Goal: Task Accomplishment & Management: Use online tool/utility

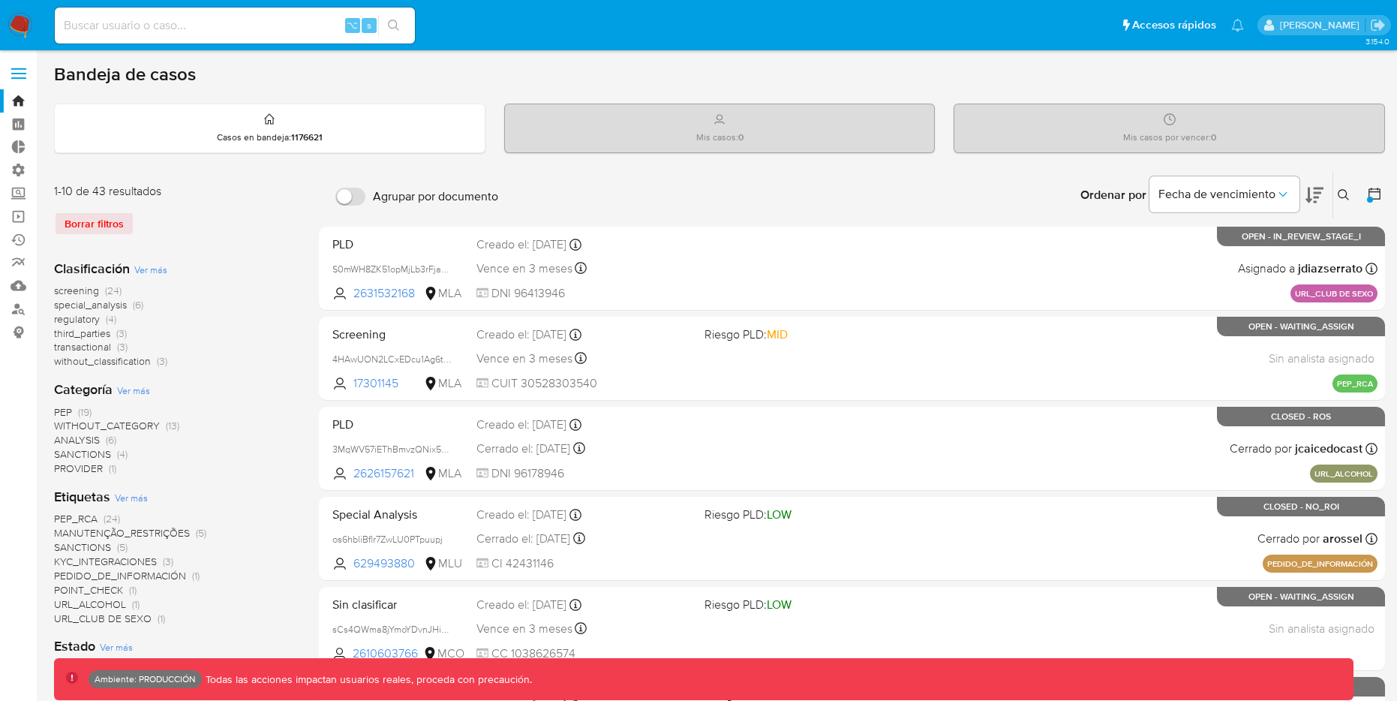
click at [86, 213] on div "Borrar filtros" at bounding box center [174, 224] width 240 height 24
click at [1377, 195] on icon at bounding box center [1374, 193] width 15 height 15
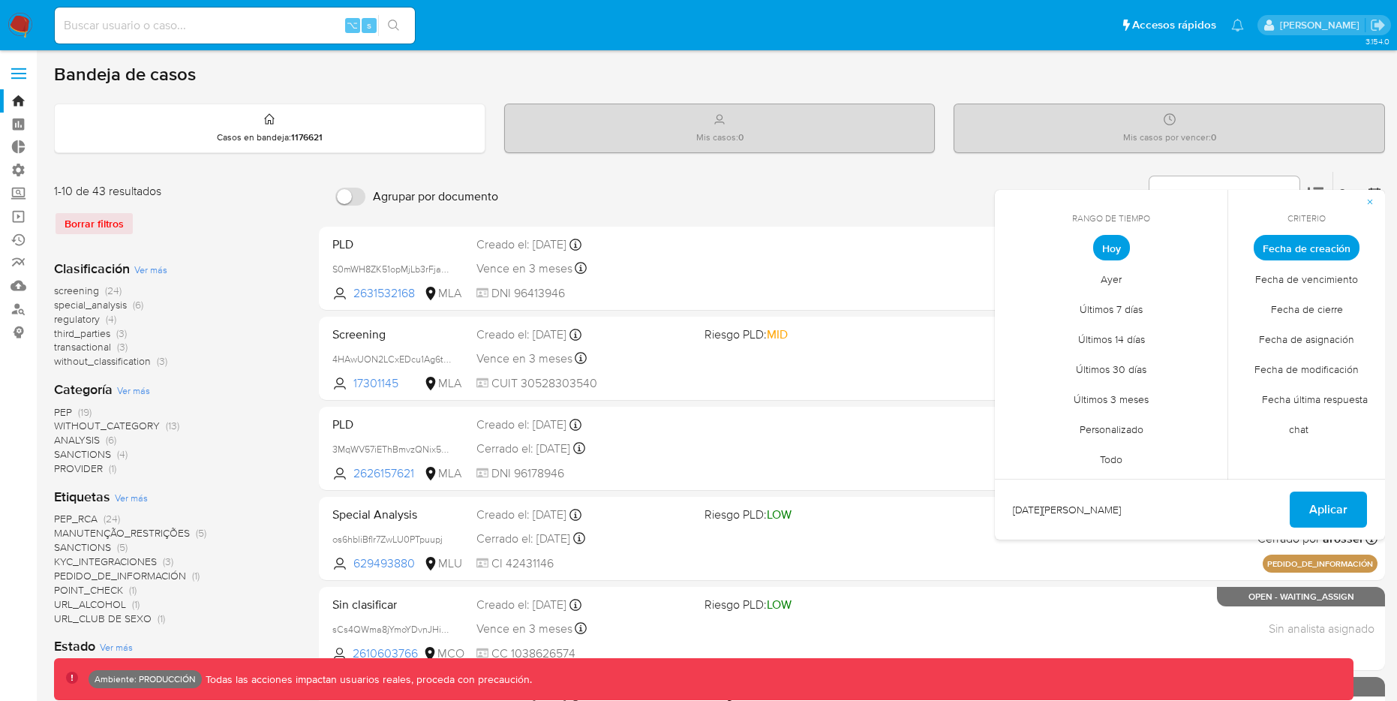
click at [1102, 426] on span "Personalizado" at bounding box center [1111, 429] width 95 height 31
click at [1056, 391] on button "12" at bounding box center [1051, 391] width 24 height 24
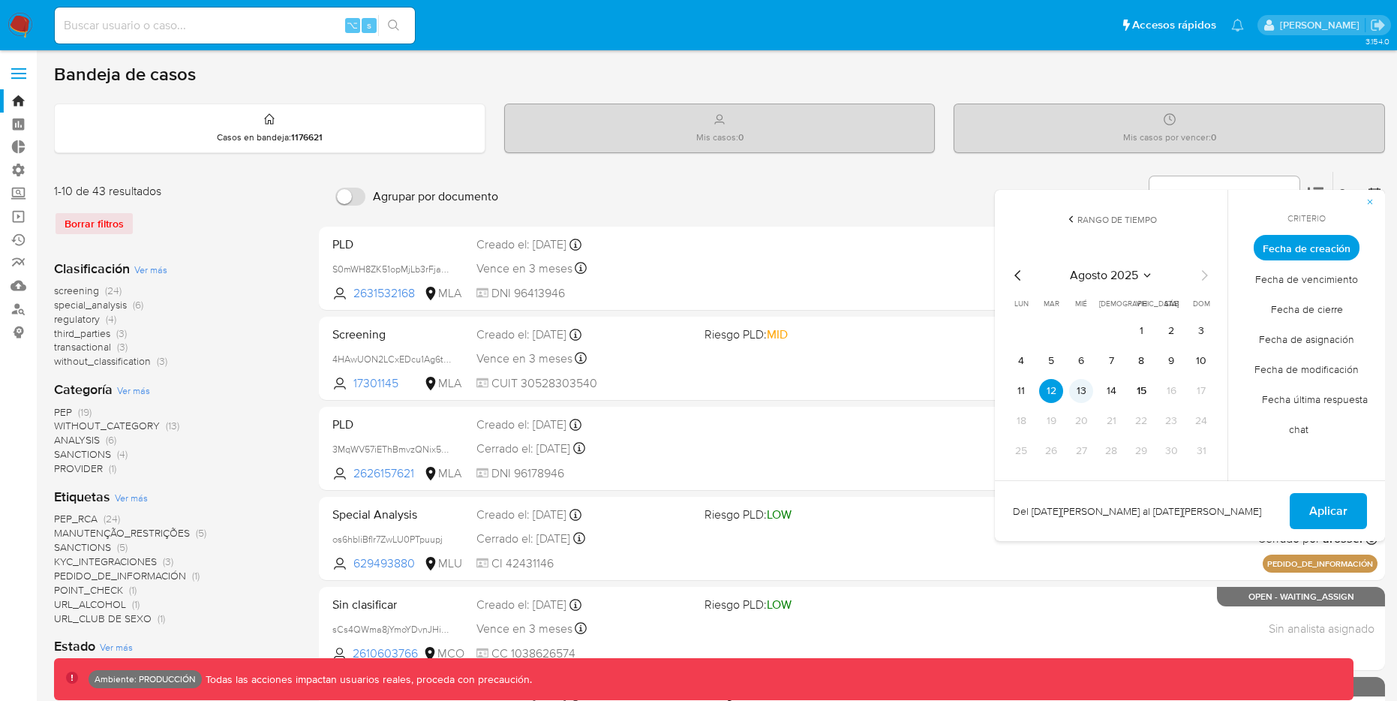
click at [1081, 390] on button "13" at bounding box center [1081, 391] width 24 height 24
click at [1053, 391] on button "12" at bounding box center [1051, 391] width 24 height 24
click at [1087, 390] on button "13" at bounding box center [1081, 391] width 24 height 24
click at [1058, 387] on button "12" at bounding box center [1051, 391] width 24 height 24
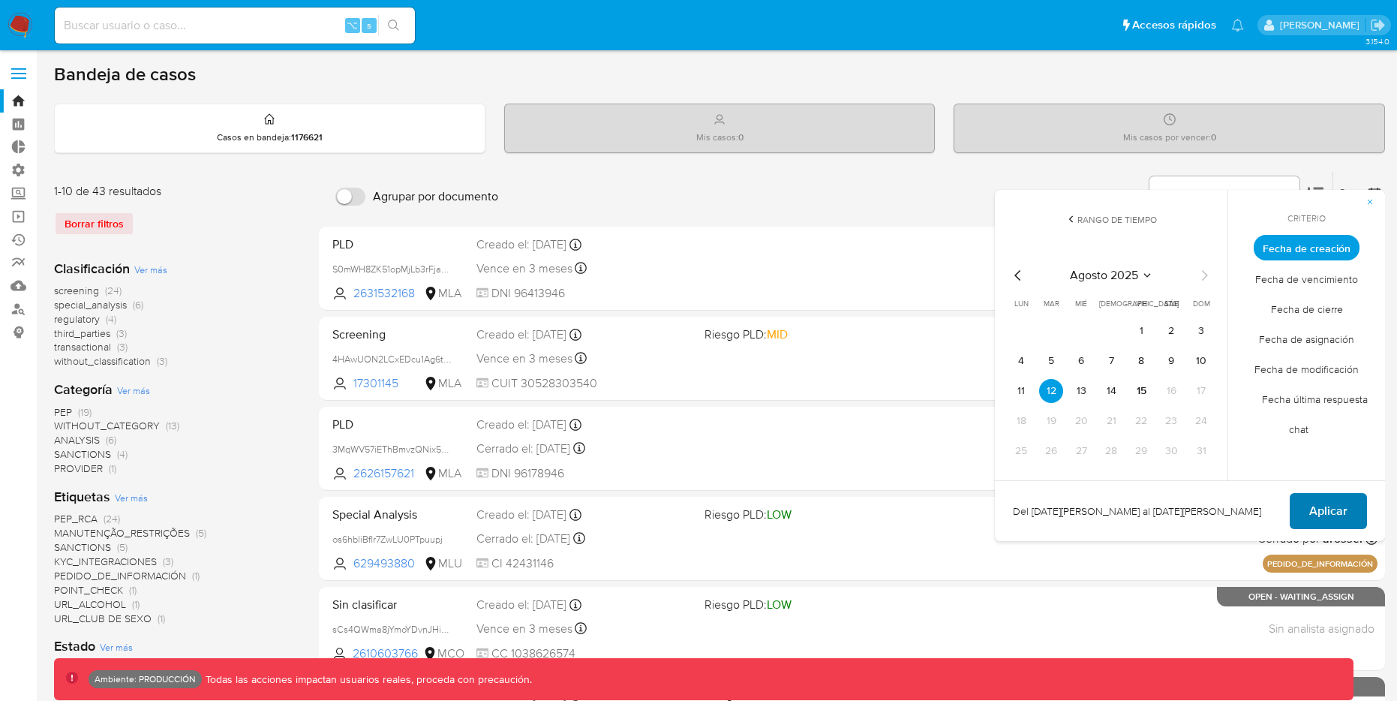
click at [1324, 498] on span "Aplicar" at bounding box center [1329, 511] width 38 height 33
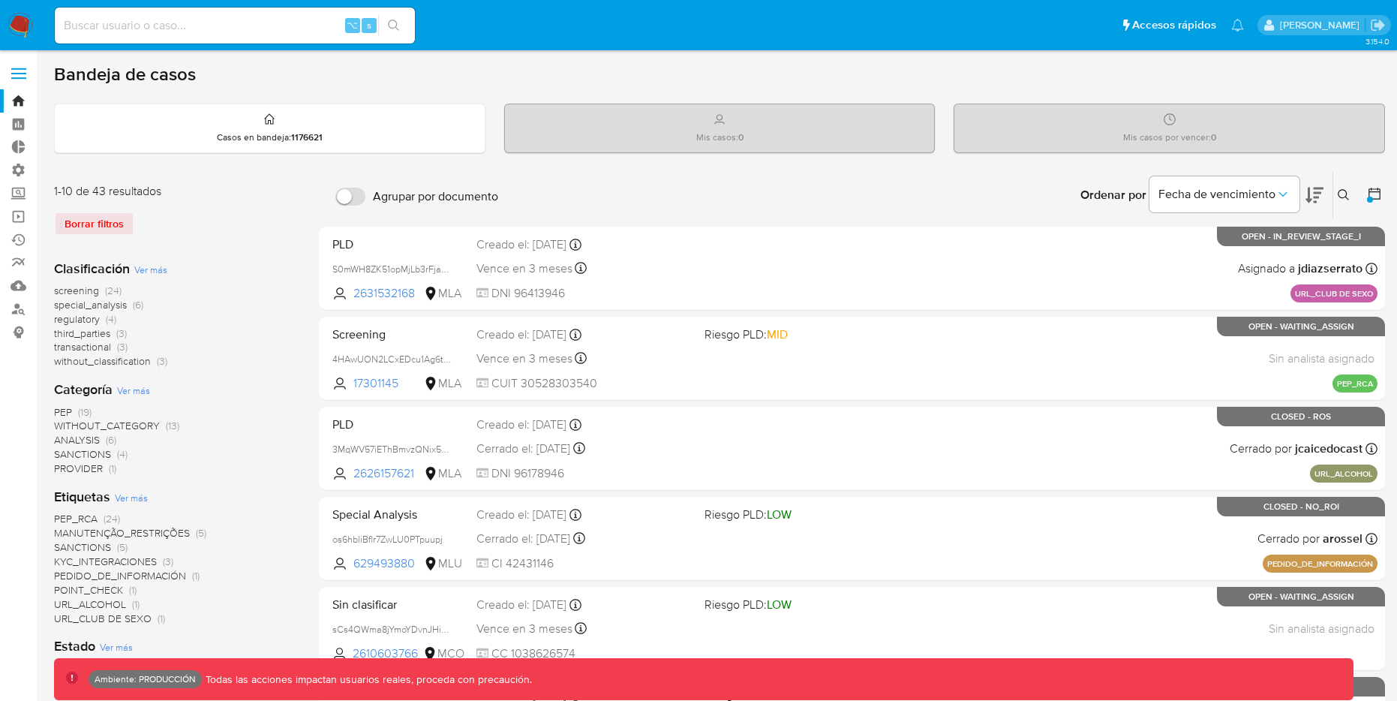
click at [1369, 194] on icon at bounding box center [1375, 194] width 12 height 12
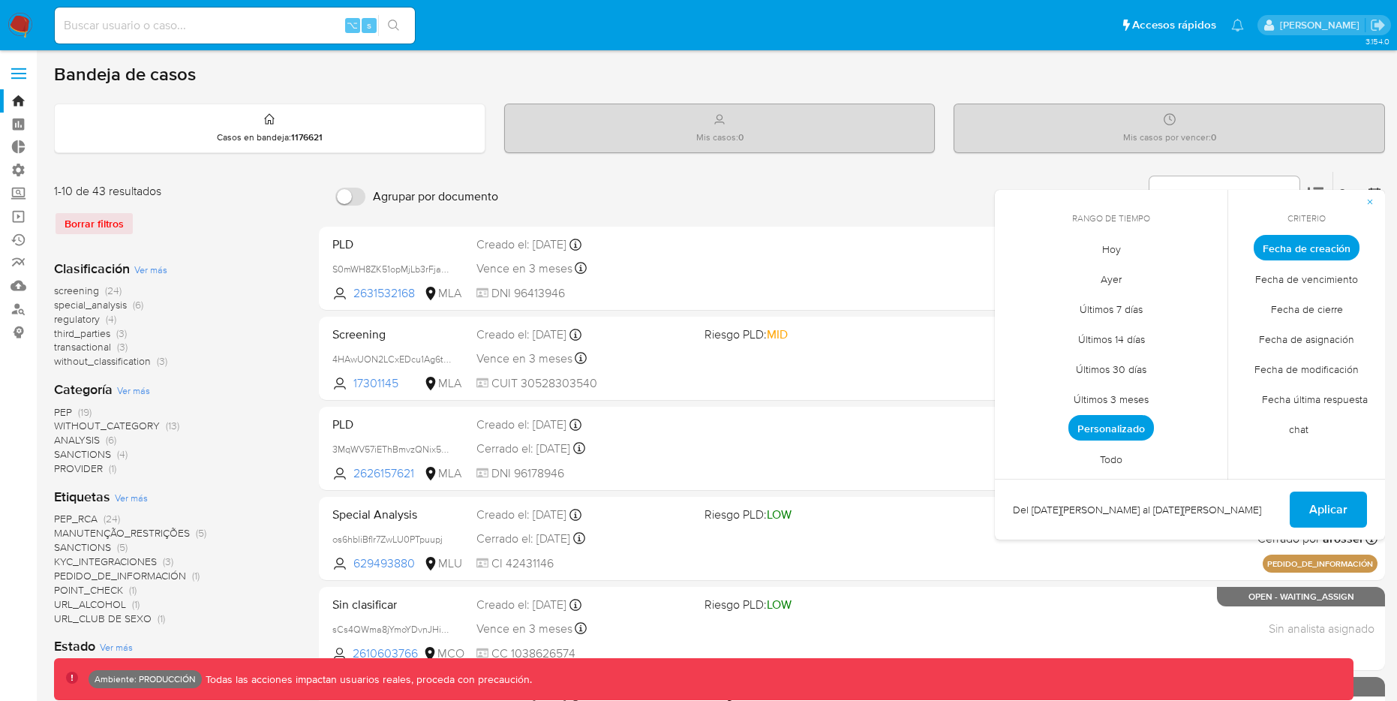
click at [826, 185] on div "Ordenar por Fecha de vencimiento No es posible ordenar los resultados mientras …" at bounding box center [946, 195] width 880 height 47
click at [1131, 429] on span "Personalizado" at bounding box center [1112, 428] width 86 height 26
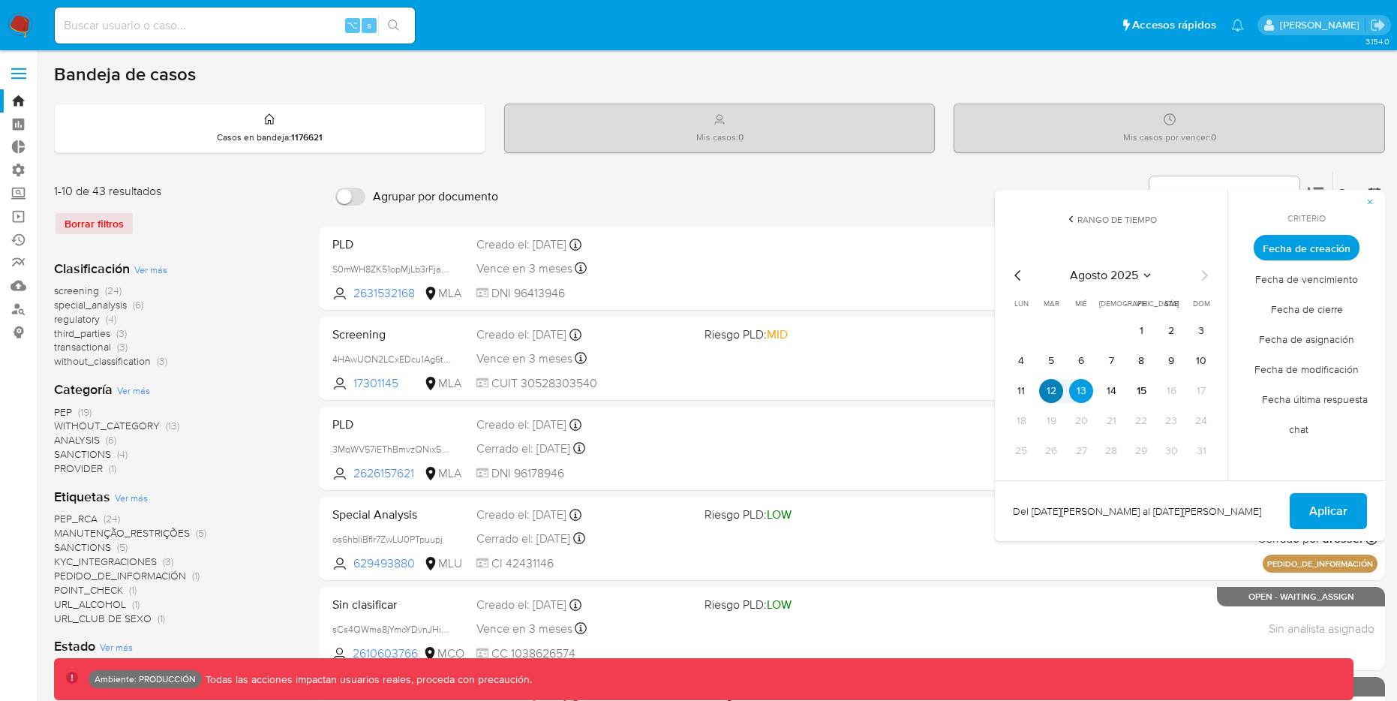
click at [1055, 389] on button "12" at bounding box center [1051, 391] width 24 height 24
click at [1077, 389] on button "13" at bounding box center [1081, 391] width 24 height 24
click at [1345, 510] on span "Aplicar" at bounding box center [1329, 511] width 38 height 33
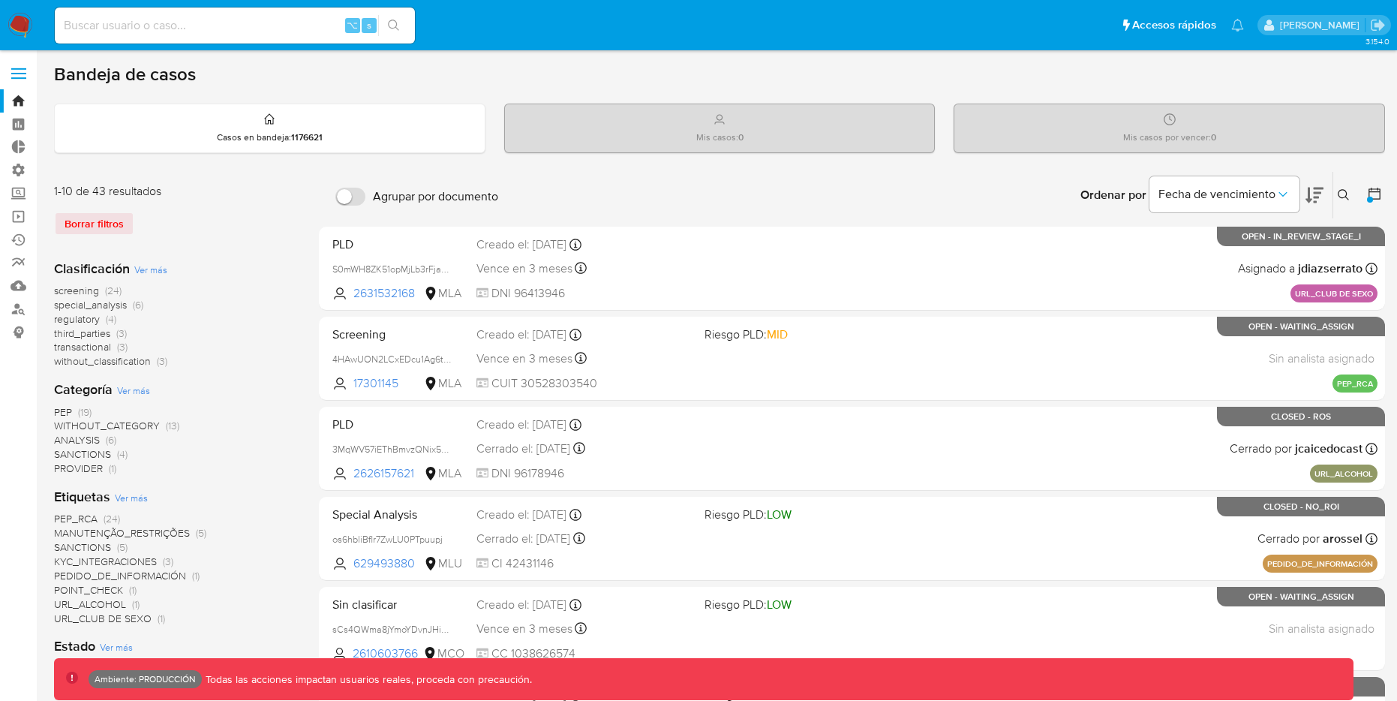
click at [1383, 195] on button at bounding box center [1376, 195] width 18 height 18
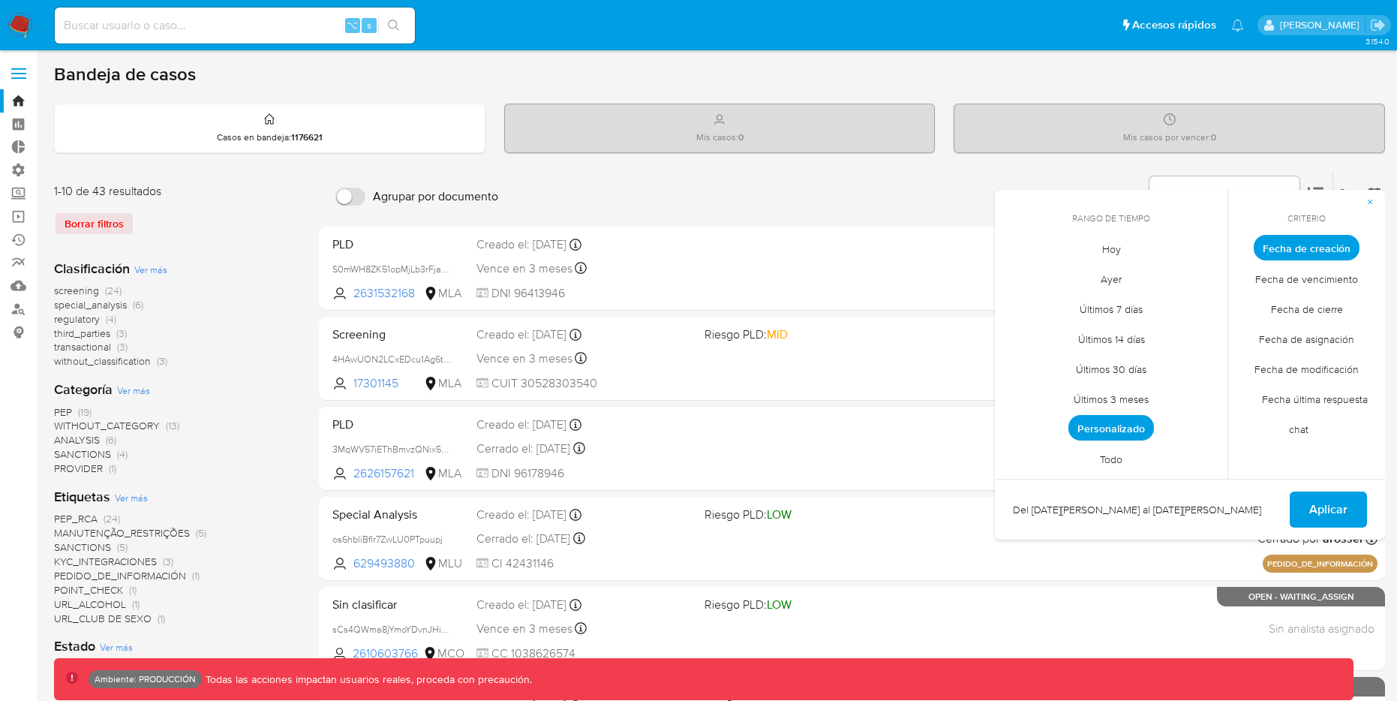
click at [1130, 311] on span "Últimos 7 días" at bounding box center [1111, 308] width 95 height 31
click at [1323, 509] on span "Aplicar" at bounding box center [1329, 509] width 38 height 33
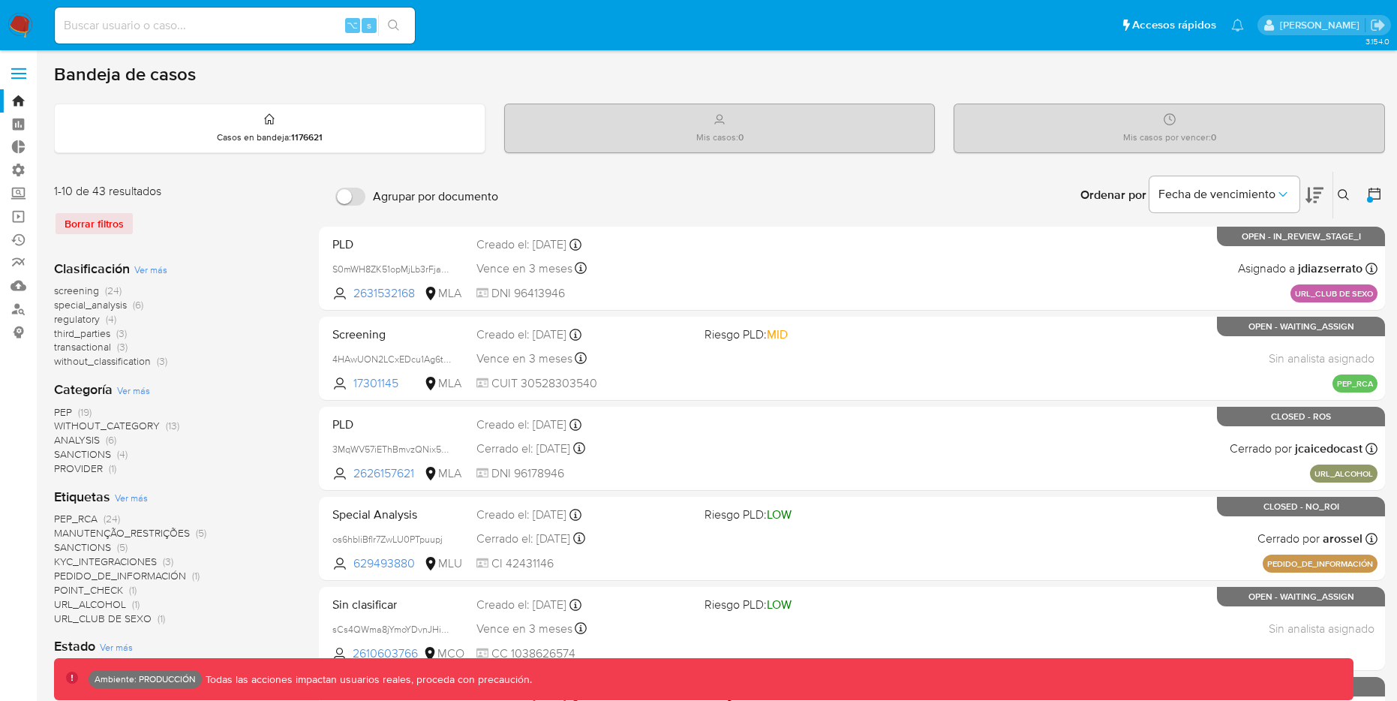
click at [1374, 194] on icon at bounding box center [1374, 193] width 15 height 15
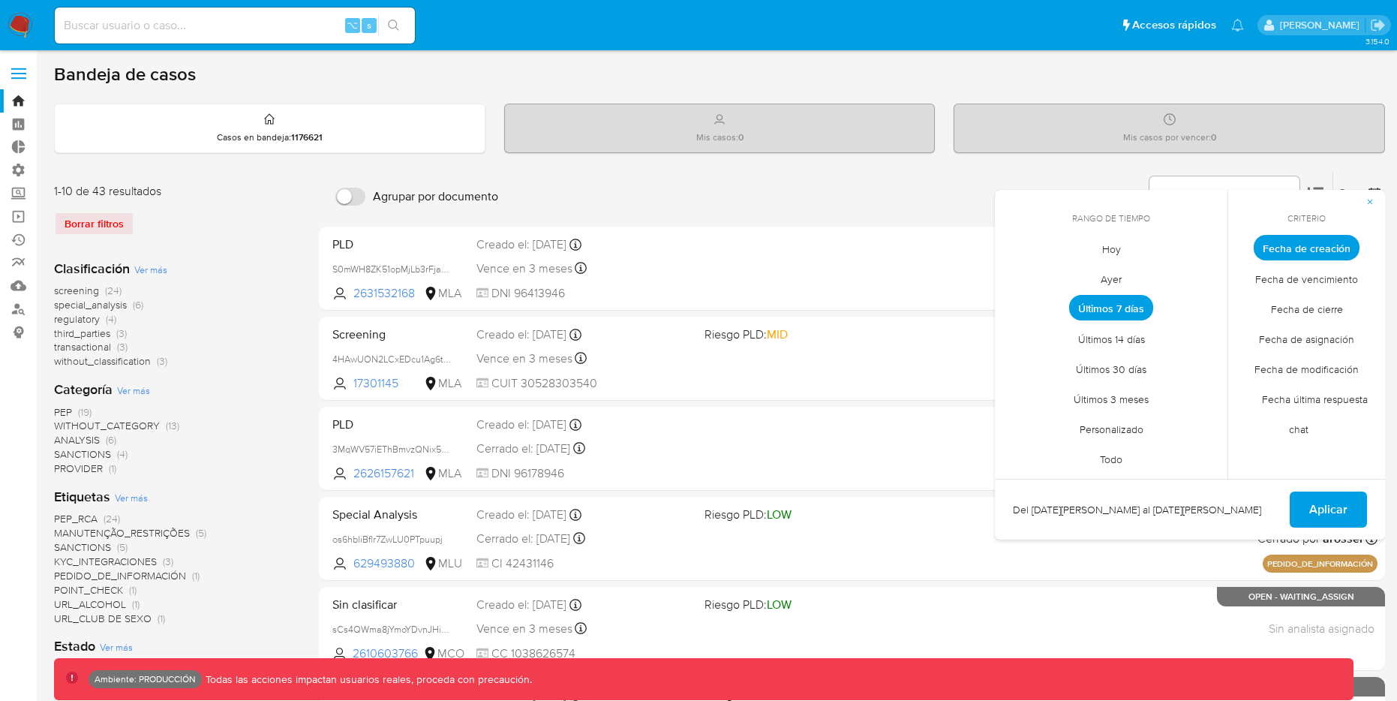
click at [71, 224] on div "Borrar filtros" at bounding box center [174, 224] width 240 height 24
click at [96, 220] on div "Borrar filtros" at bounding box center [174, 224] width 240 height 24
click at [1110, 245] on span "Hoy" at bounding box center [1112, 248] width 50 height 31
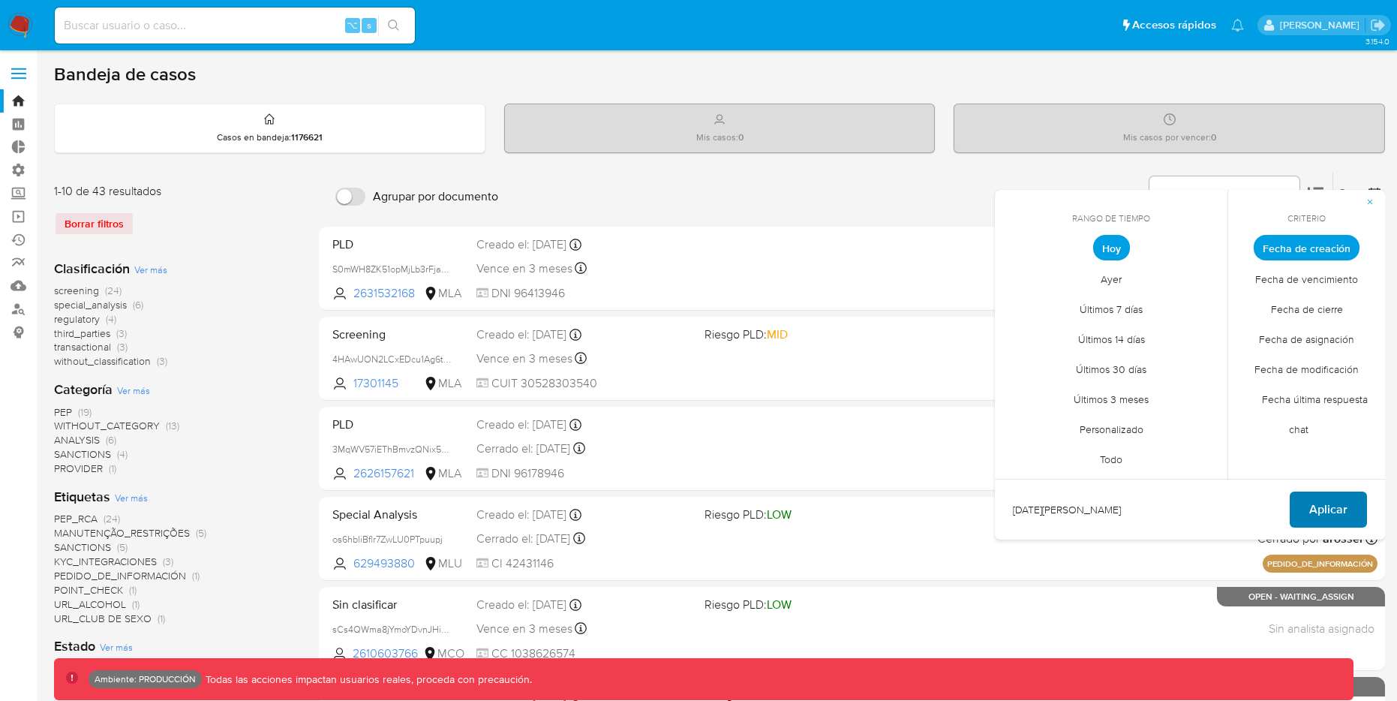
click at [1327, 505] on span "Aplicar" at bounding box center [1329, 509] width 38 height 33
